Goal: Transaction & Acquisition: Purchase product/service

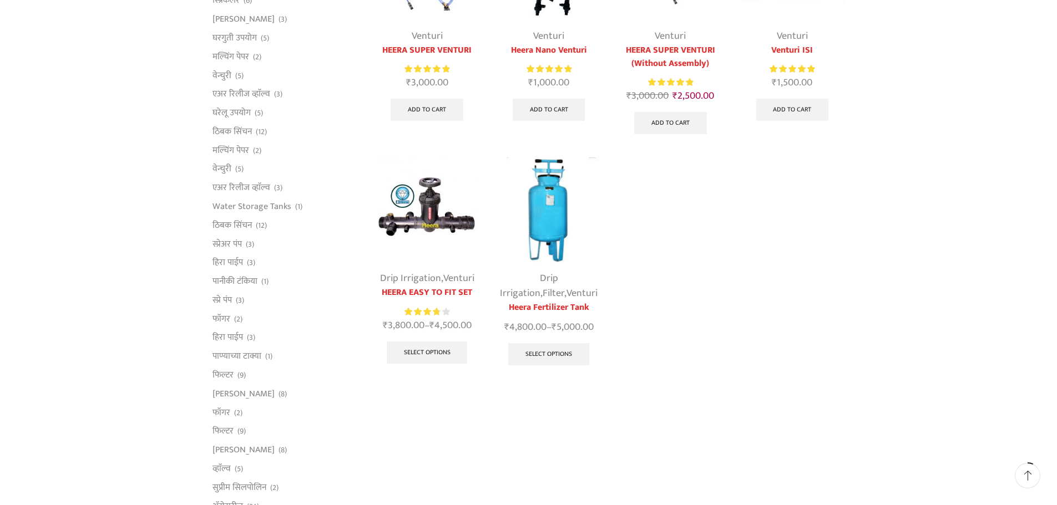
scroll to position [222, 0]
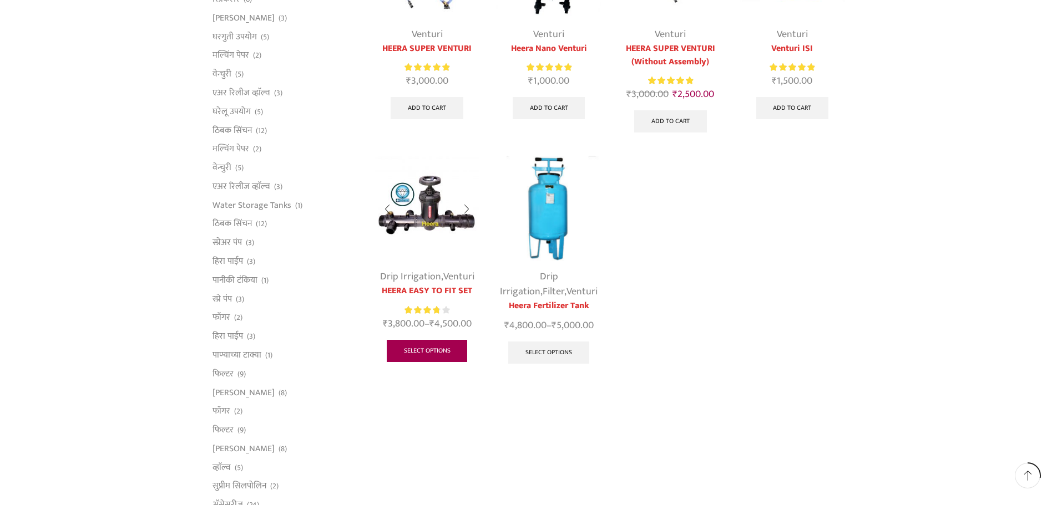
click at [432, 351] on link "Select options" at bounding box center [427, 351] width 81 height 22
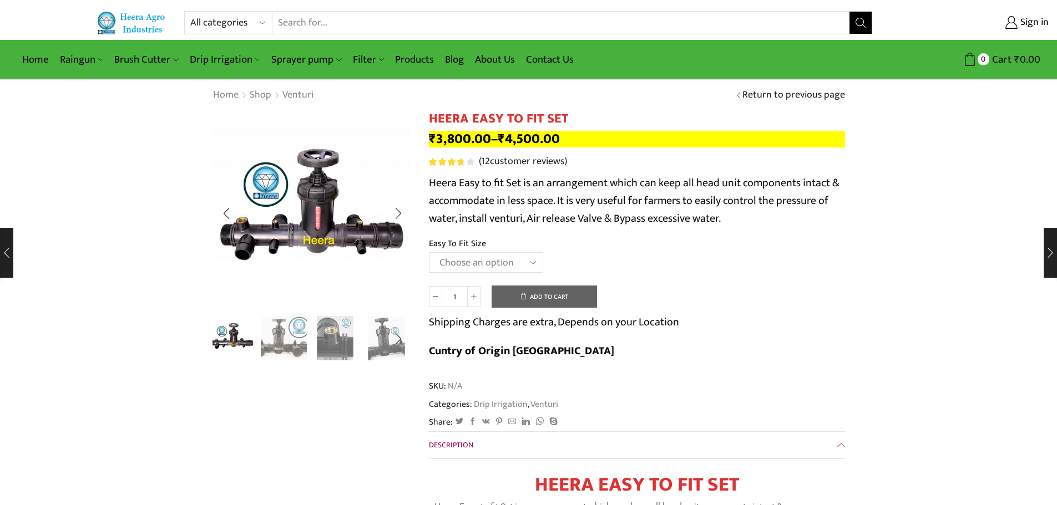
click at [292, 341] on img "2 / 8" at bounding box center [284, 337] width 46 height 46
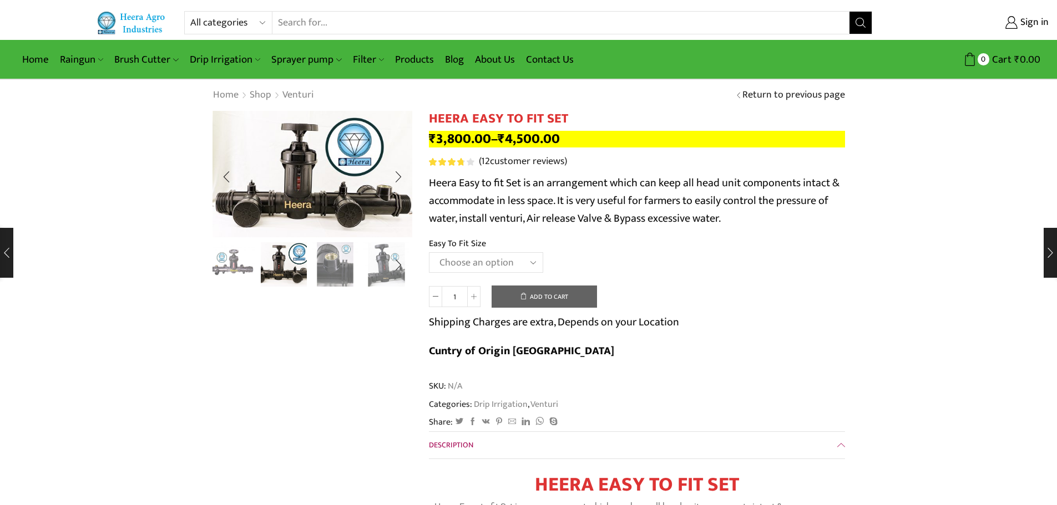
click at [240, 254] on img "1 / 8" at bounding box center [233, 264] width 46 height 46
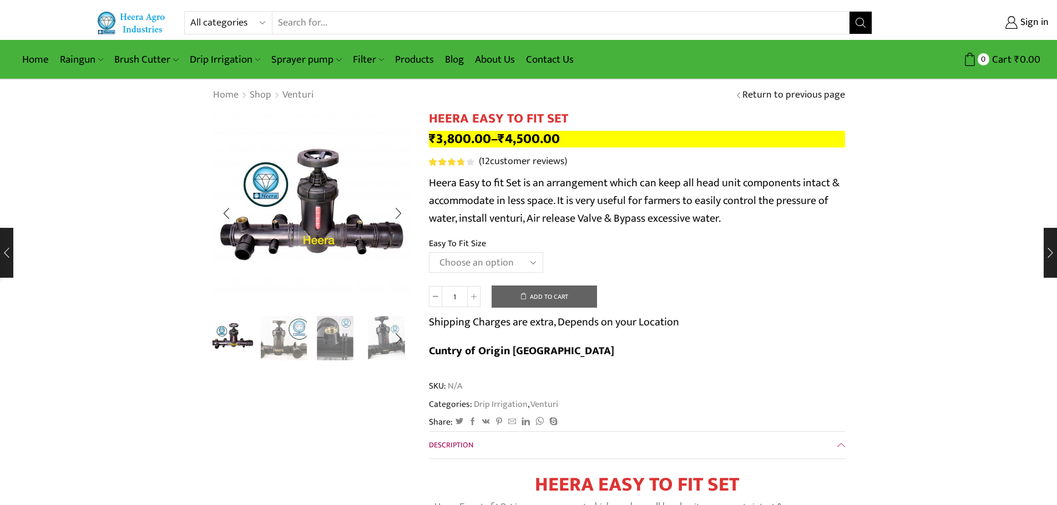
click at [381, 334] on img "4 / 8" at bounding box center [386, 337] width 46 height 46
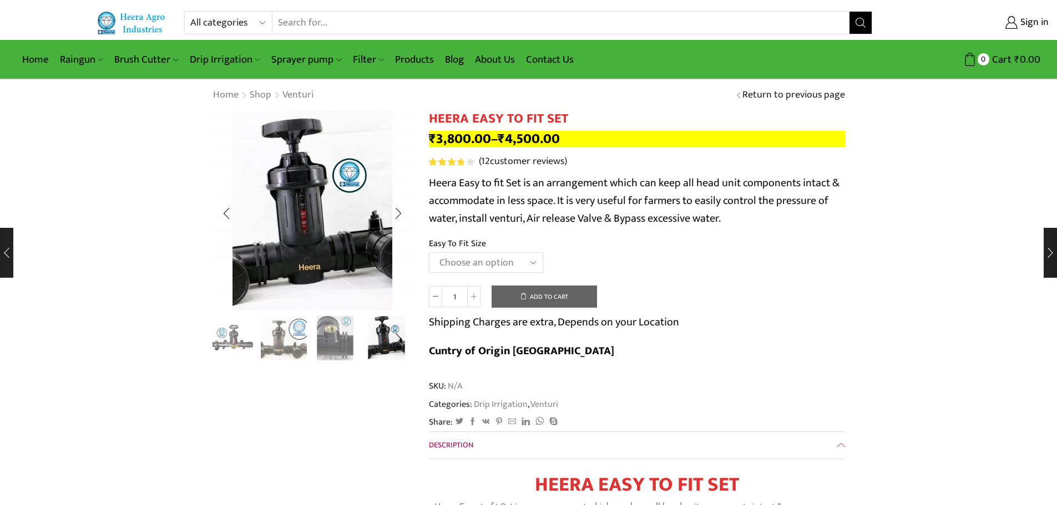
click at [336, 328] on img "3 / 8" at bounding box center [335, 337] width 46 height 46
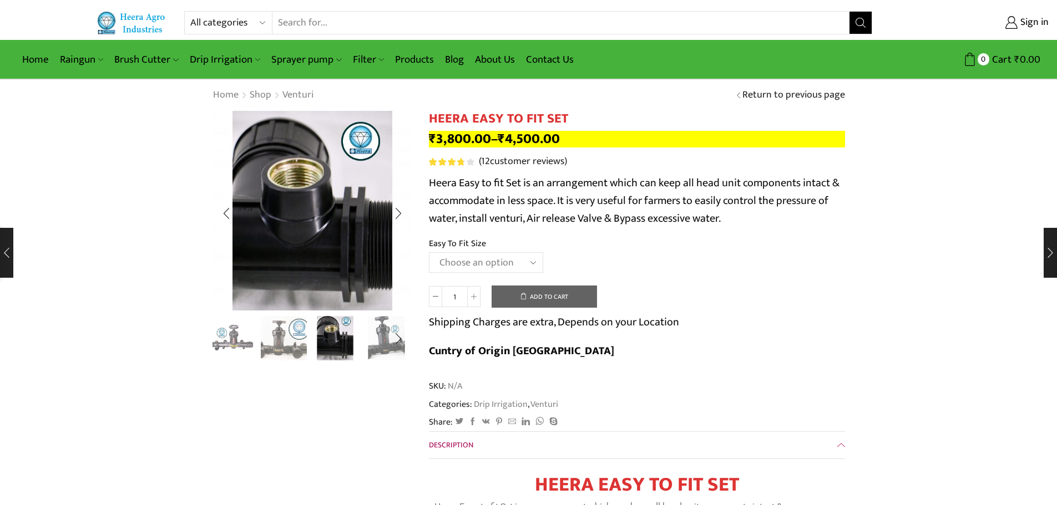
click at [370, 352] on img "4 / 8" at bounding box center [386, 337] width 46 height 46
